Goal: Transaction & Acquisition: Obtain resource

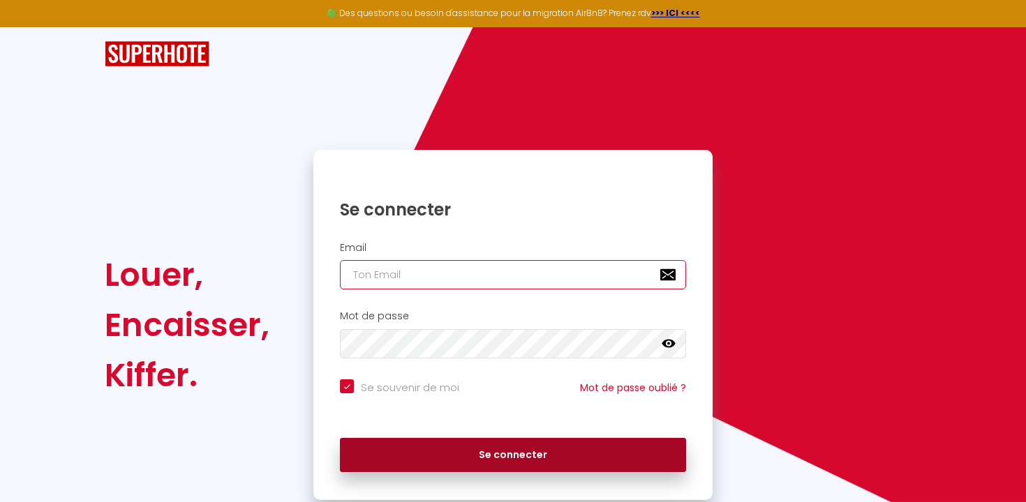
type input "[EMAIL_ADDRESS][DOMAIN_NAME]"
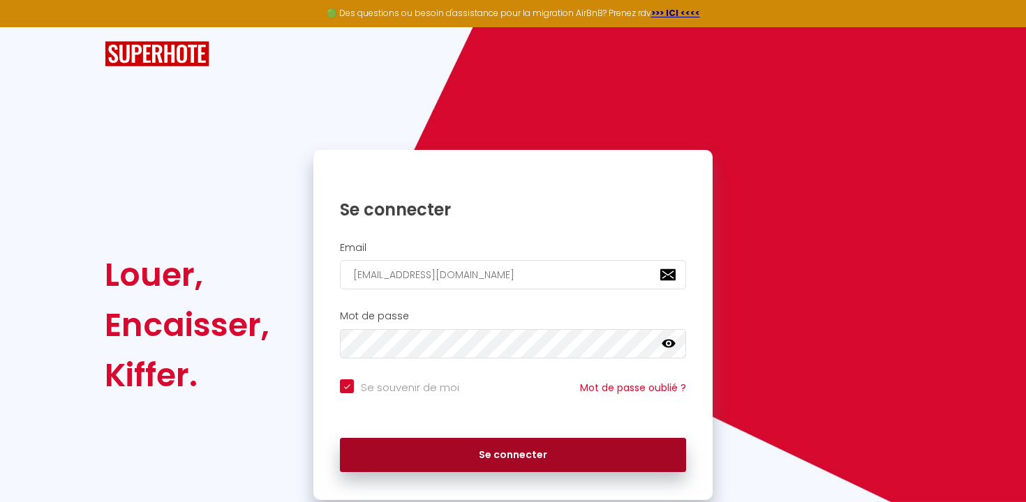
click at [460, 465] on button "Se connecter" at bounding box center [513, 455] width 346 height 35
checkbox input "true"
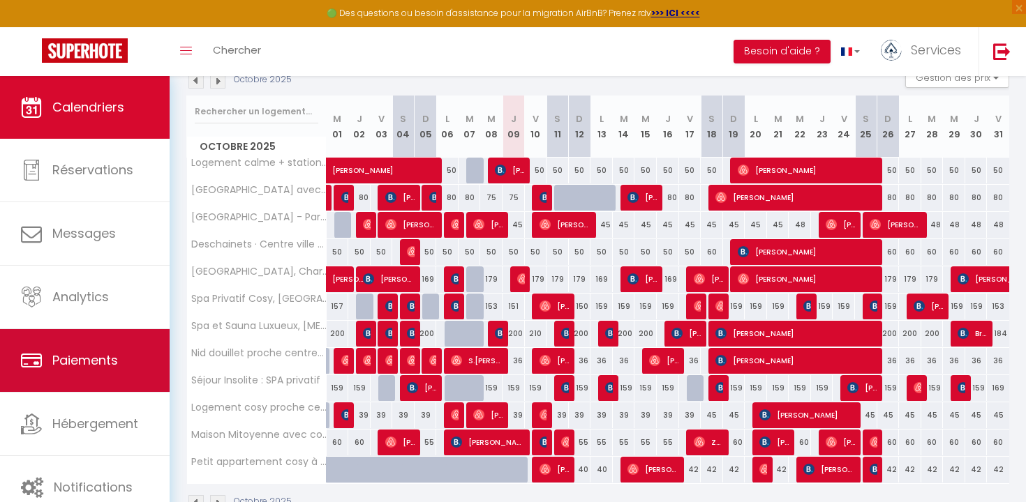
scroll to position [165, 0]
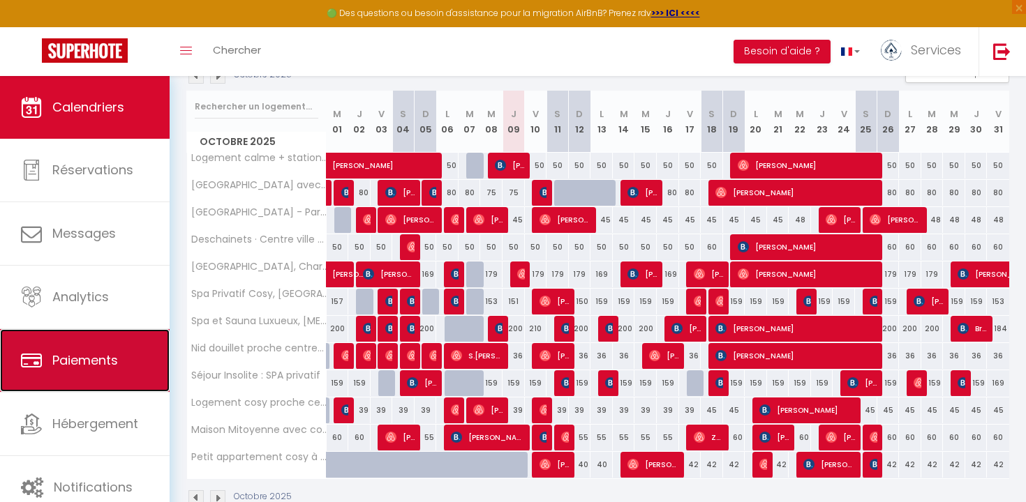
click at [136, 360] on link "Paiements" at bounding box center [85, 360] width 170 height 63
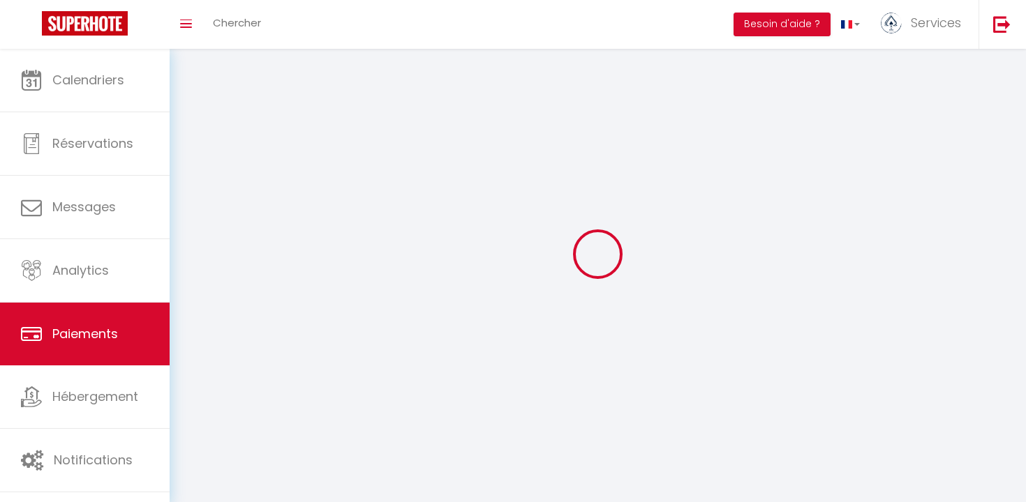
select select "2"
select select "0"
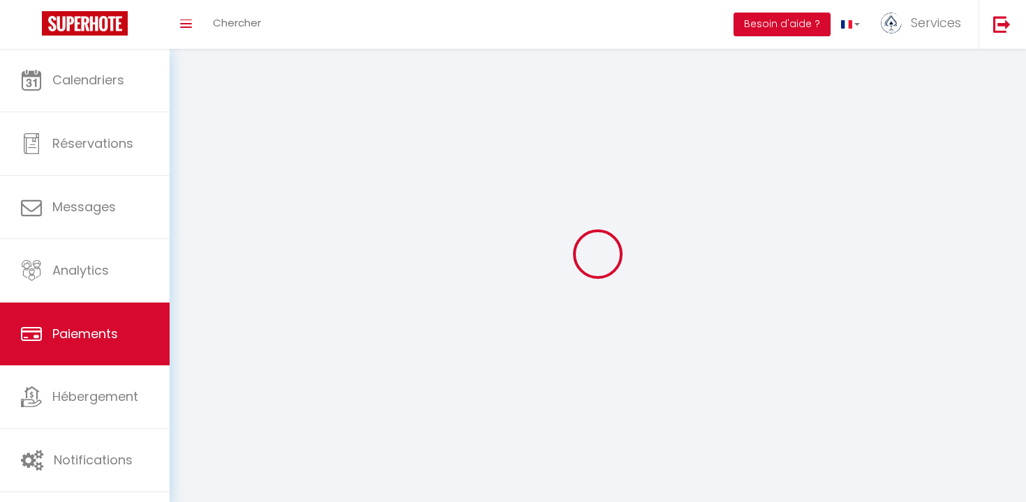
select select "0"
select select
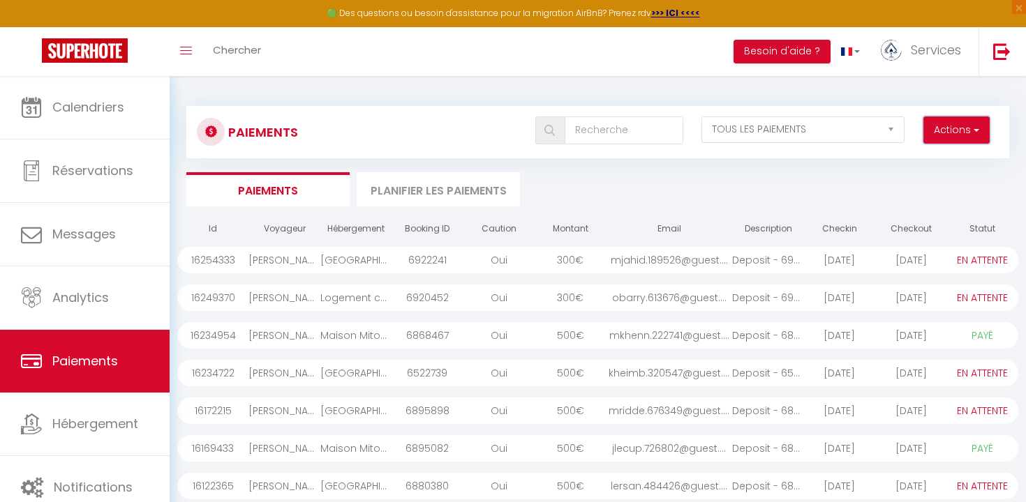
click at [941, 133] on button "Actions" at bounding box center [956, 131] width 66 height 28
click at [923, 166] on link "Créer nouveau lien paiement" at bounding box center [903, 160] width 172 height 18
select select
select select "other"
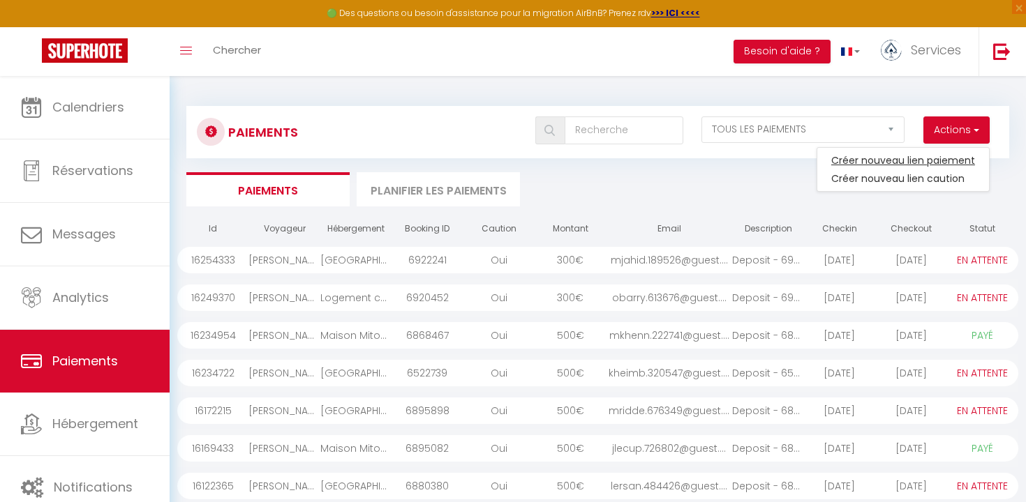
select select "3209"
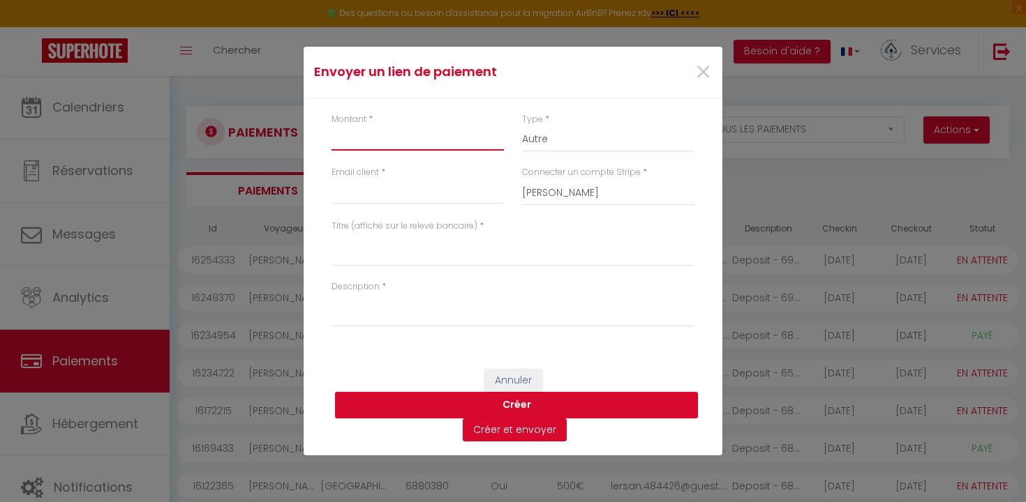
click at [444, 142] on input "Montant" at bounding box center [417, 138] width 172 height 25
type input "225"
click at [426, 195] on input "Email client" at bounding box center [417, 191] width 172 height 25
type input "[EMAIL_ADDRESS][DOMAIN_NAME]"
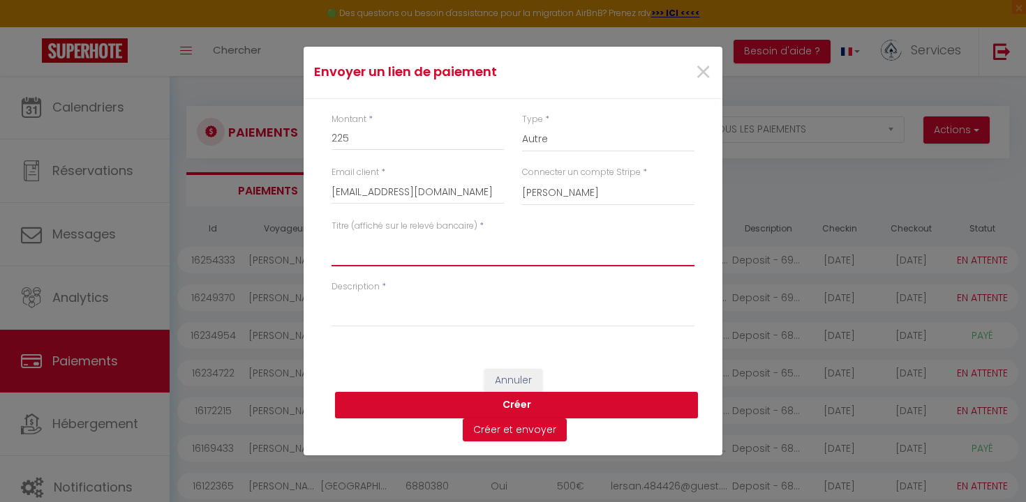
click at [414, 250] on textarea "Titre (affiché sur le relevé bancaire)" at bounding box center [512, 249] width 363 height 33
type textarea "P"
type textarea "Réservation du [DATE] au [DATE]"
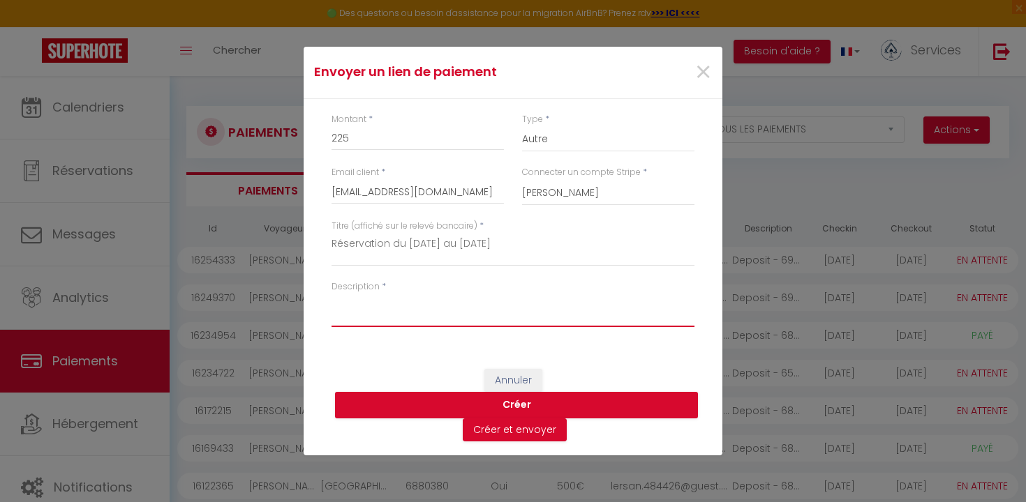
click at [398, 321] on textarea "Description" at bounding box center [512, 310] width 363 height 33
type textarea "E"
type textarea "3 nuit en plus"
click at [437, 406] on button "Créer" at bounding box center [516, 405] width 363 height 27
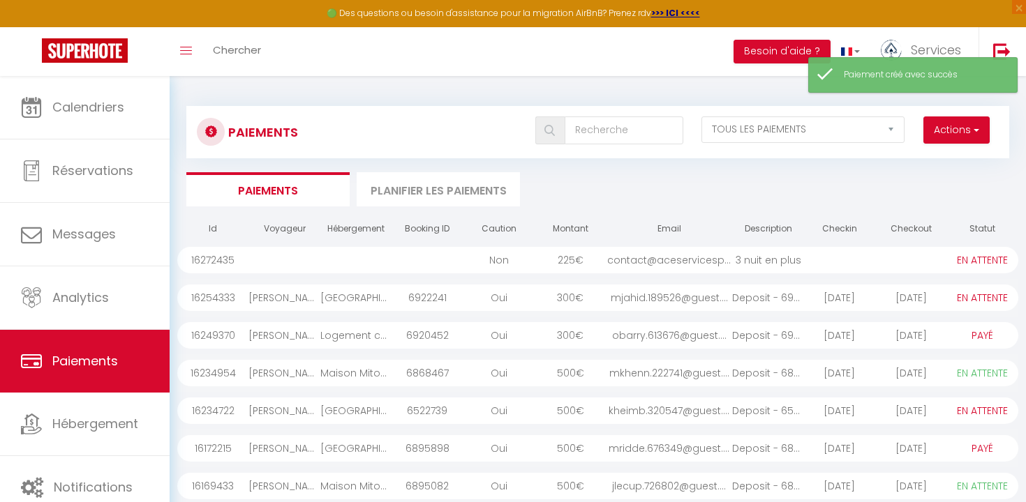
click at [795, 262] on div "3 nuit en plus" at bounding box center [767, 260] width 71 height 27
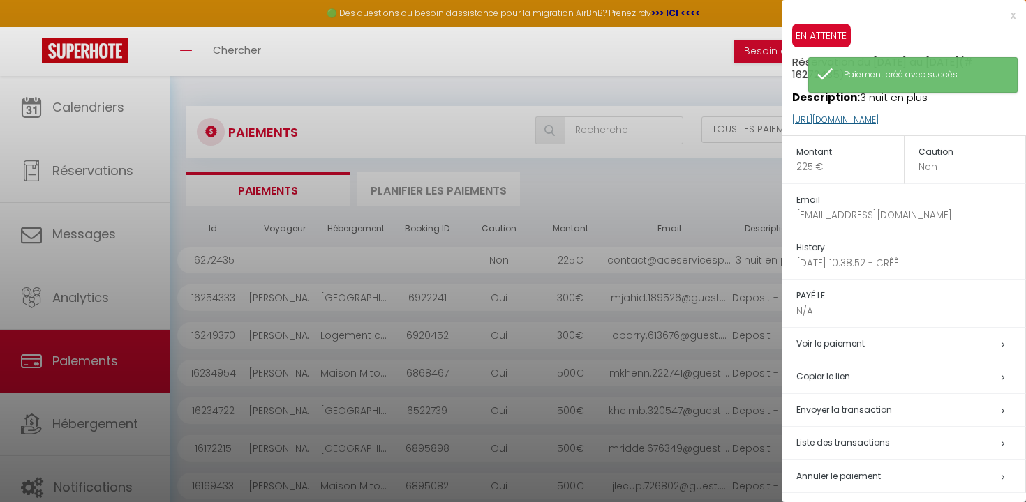
drag, startPoint x: 976, startPoint y: 107, endPoint x: 793, endPoint y: 107, distance: 182.8
click at [793, 107] on p "[URL][DOMAIN_NAME]" at bounding box center [909, 120] width 234 height 30
copy link "[URL][DOMAIN_NAME]"
